Goal: Information Seeking & Learning: Learn about a topic

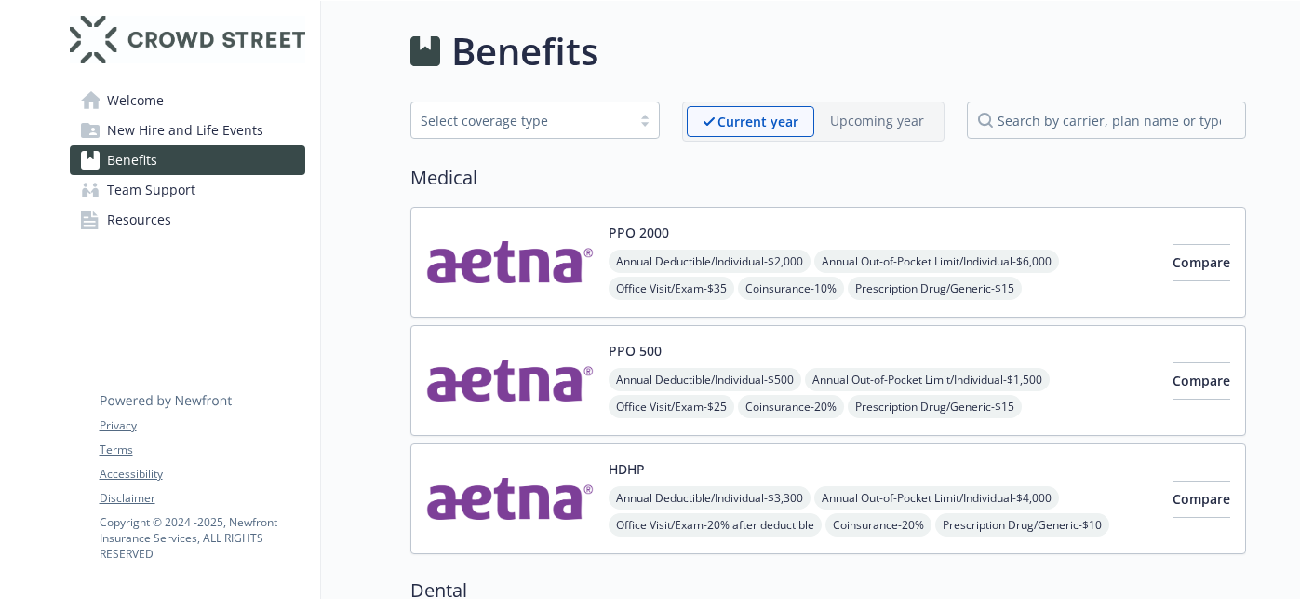
click at [141, 111] on span "Welcome" at bounding box center [135, 101] width 57 height 30
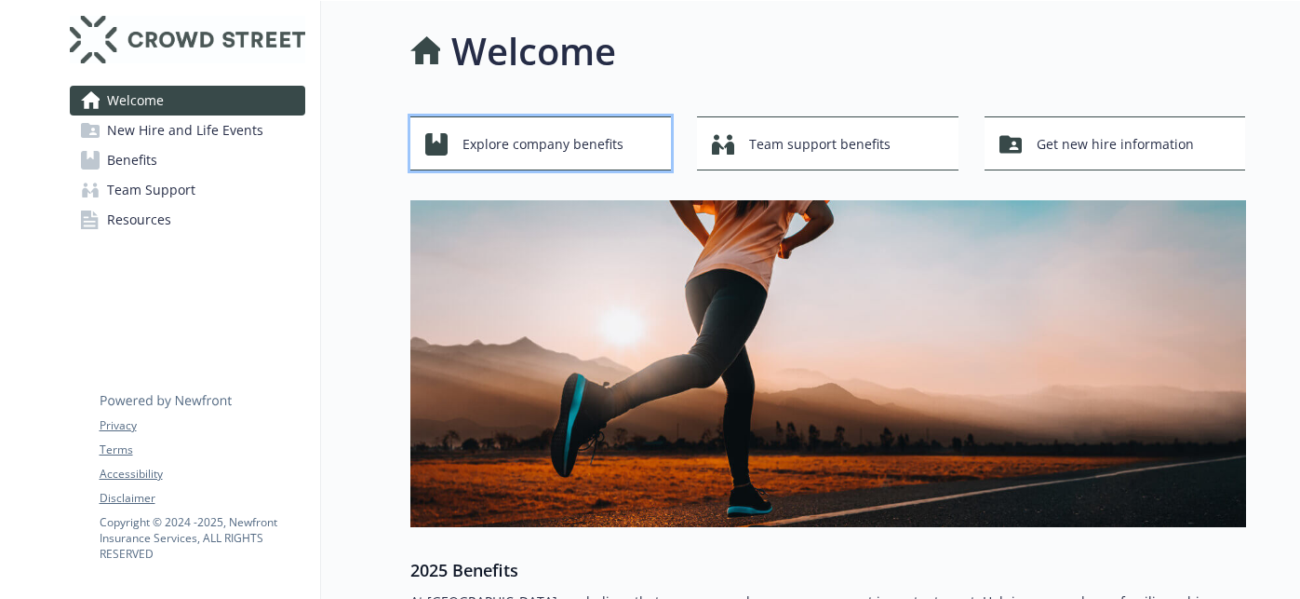
click at [561, 141] on span "Explore company benefits" at bounding box center [543, 144] width 161 height 35
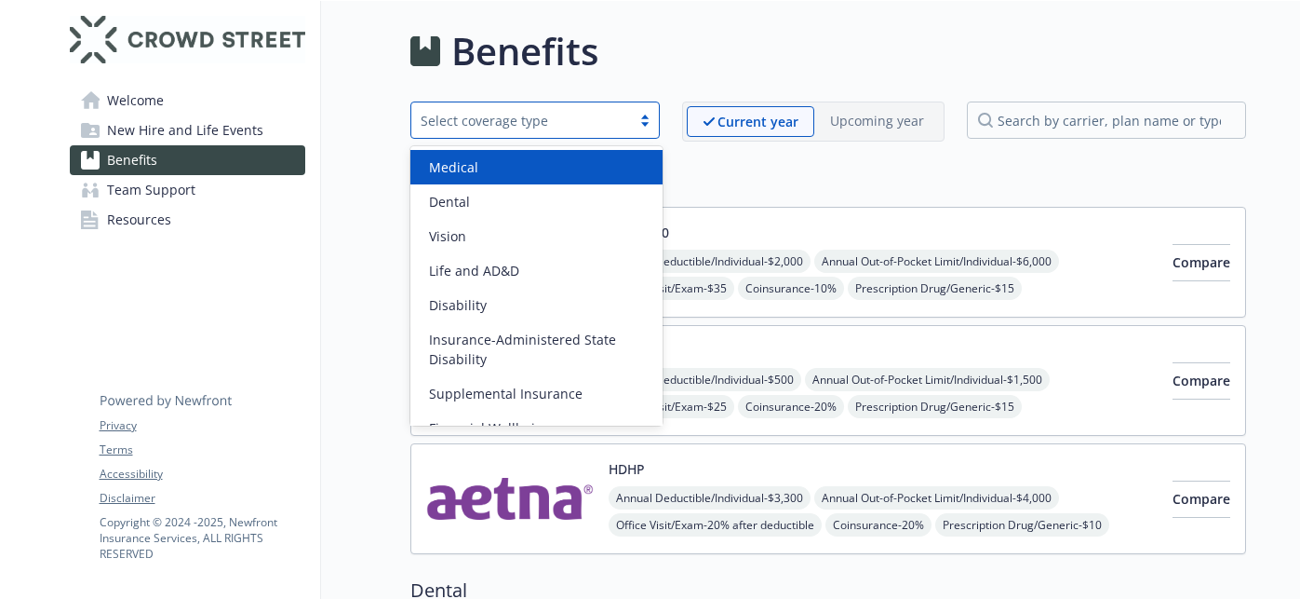
click at [646, 116] on div at bounding box center [645, 120] width 28 height 15
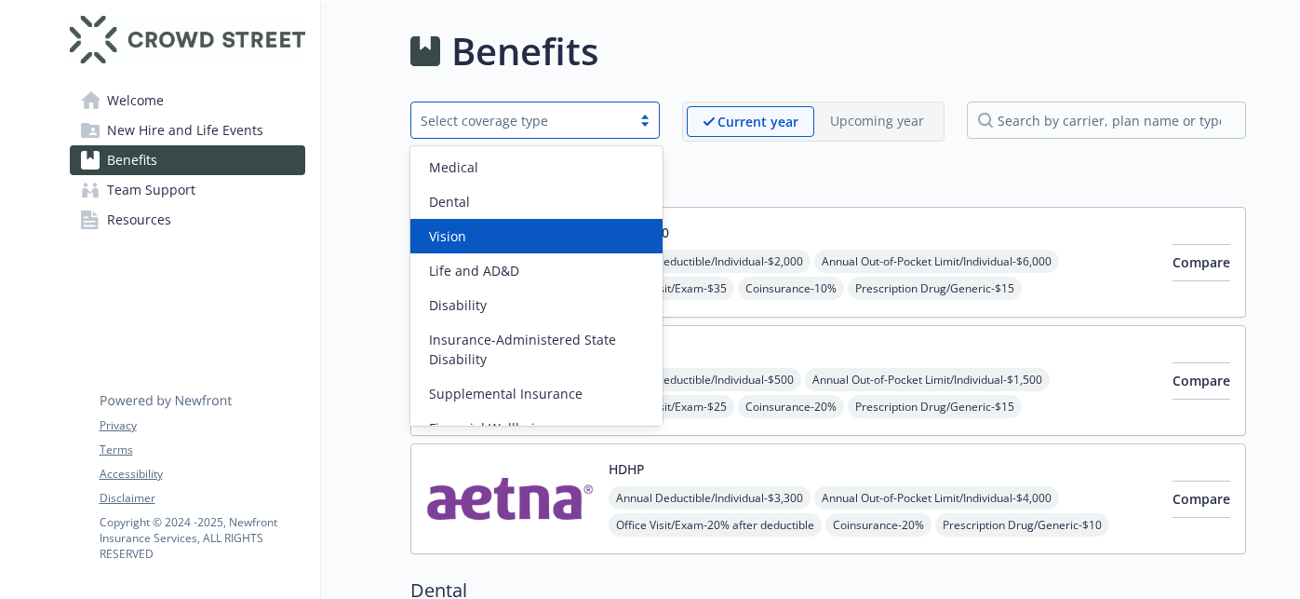
scroll to position [92, 0]
